Goal: Transaction & Acquisition: Purchase product/service

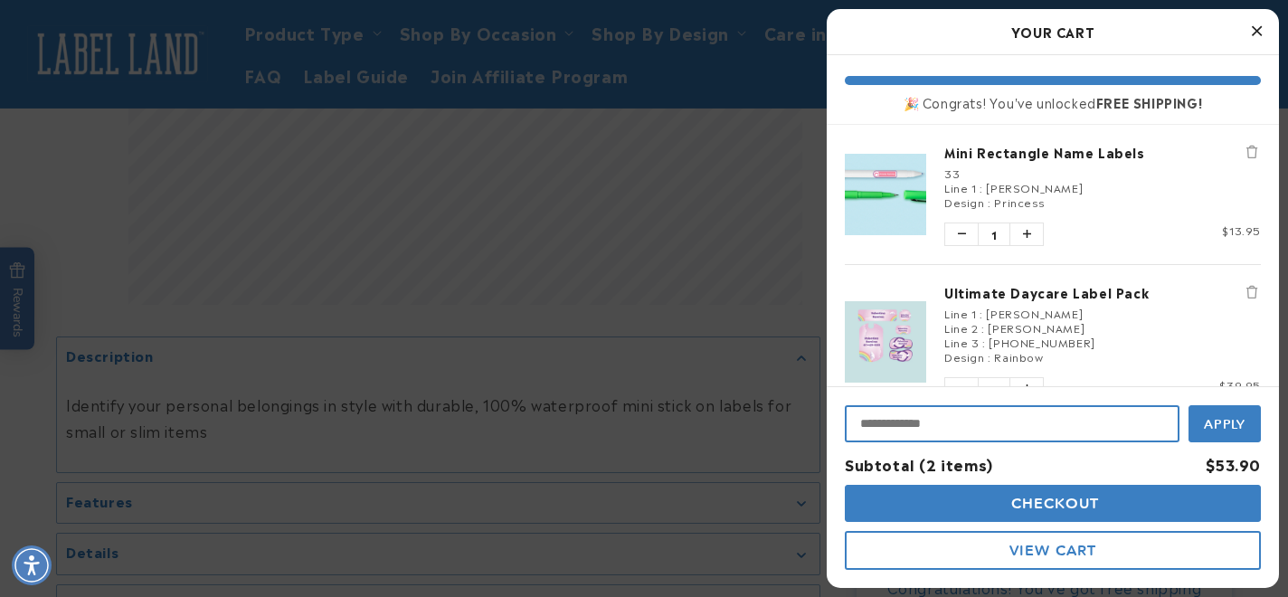
click at [933, 418] on input "Input Discount" at bounding box center [1012, 423] width 335 height 37
type input "**********"
click at [1189, 402] on button "Apply" at bounding box center [1225, 422] width 72 height 41
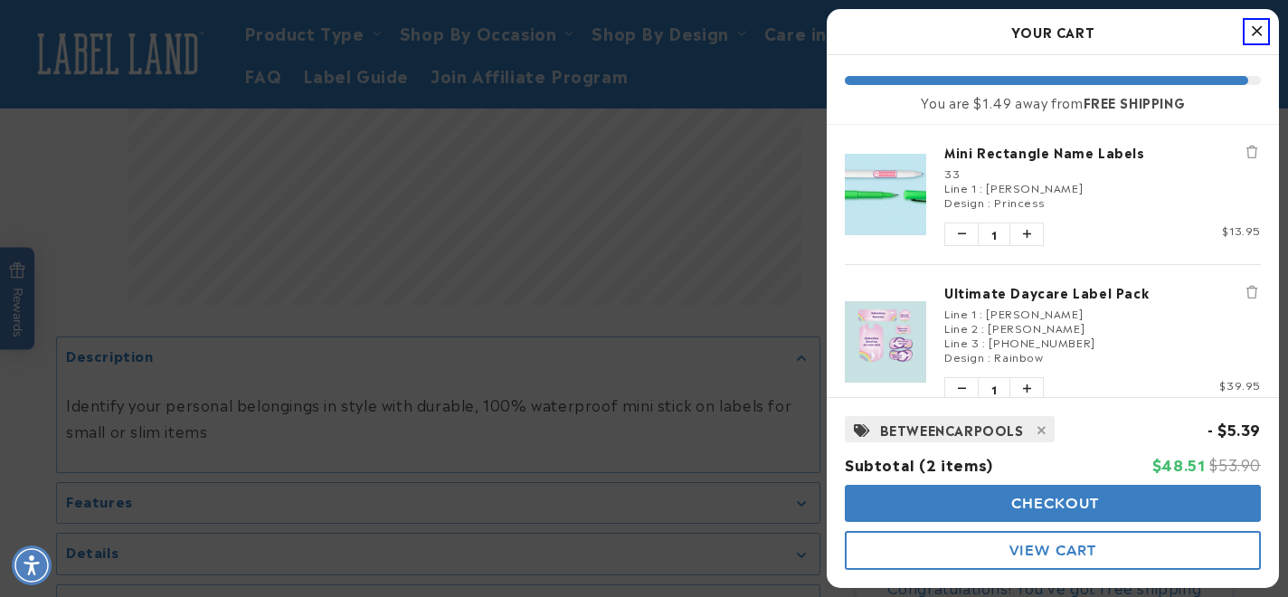
click at [990, 507] on button "Checkout" at bounding box center [1053, 503] width 416 height 37
